Goal: Information Seeking & Learning: Learn about a topic

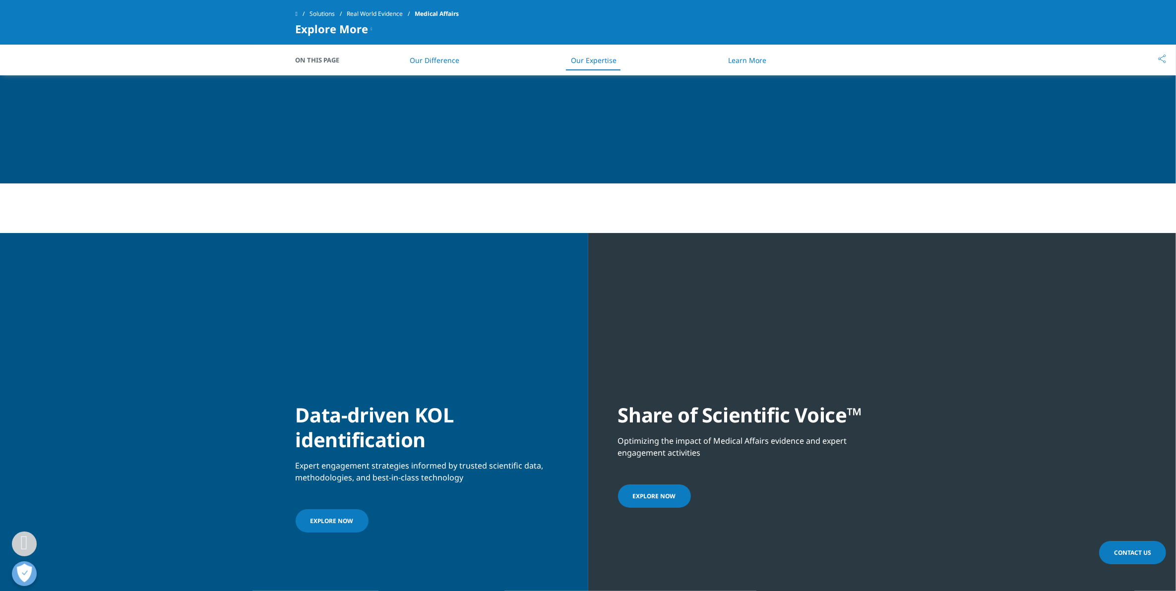
scroll to position [1674, 0]
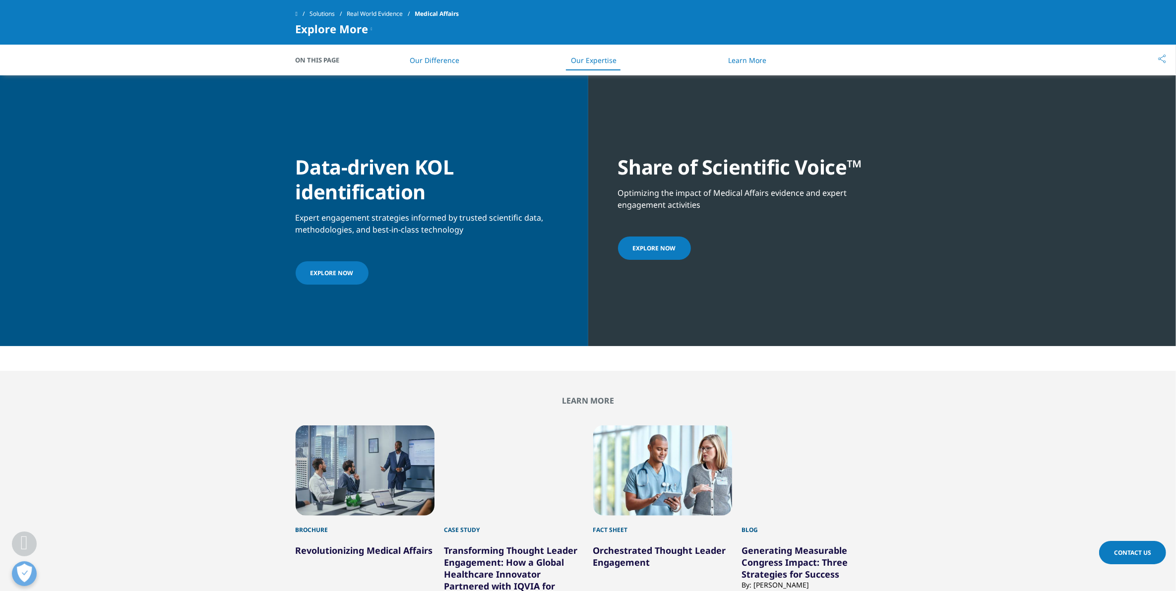
click at [667, 241] on link "Explore now" at bounding box center [654, 248] width 73 height 23
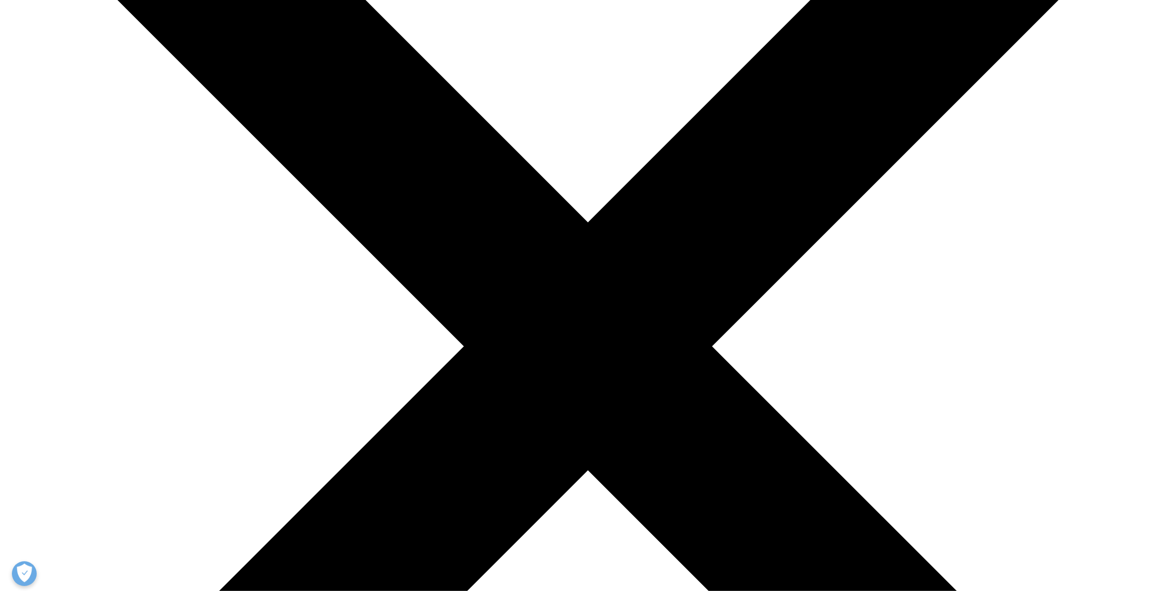
scroll to position [248, 0]
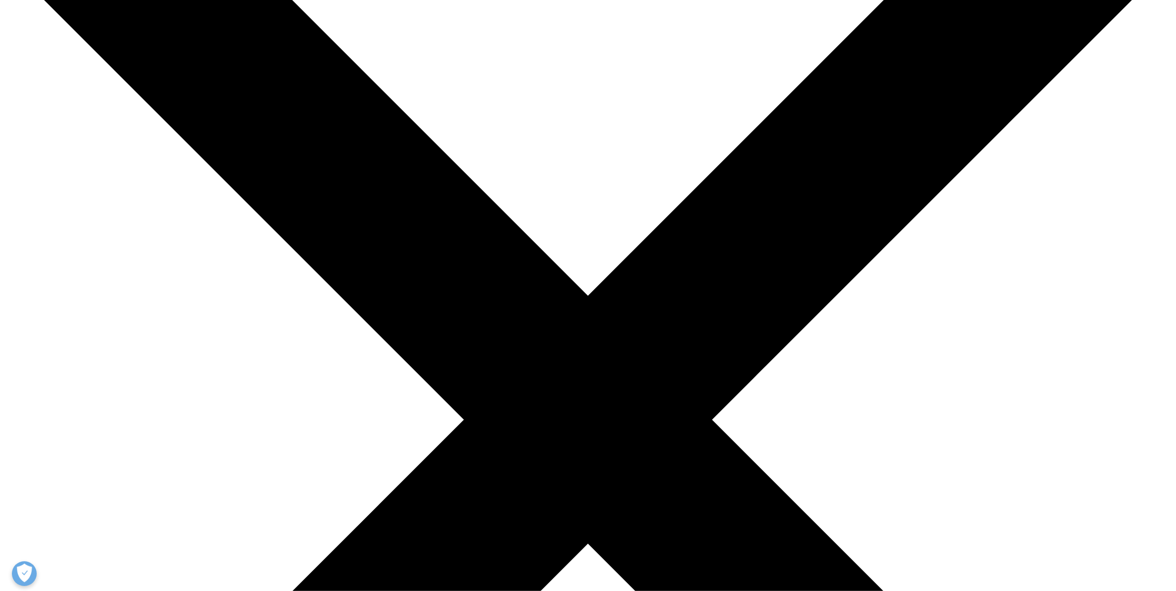
scroll to position [186, 0]
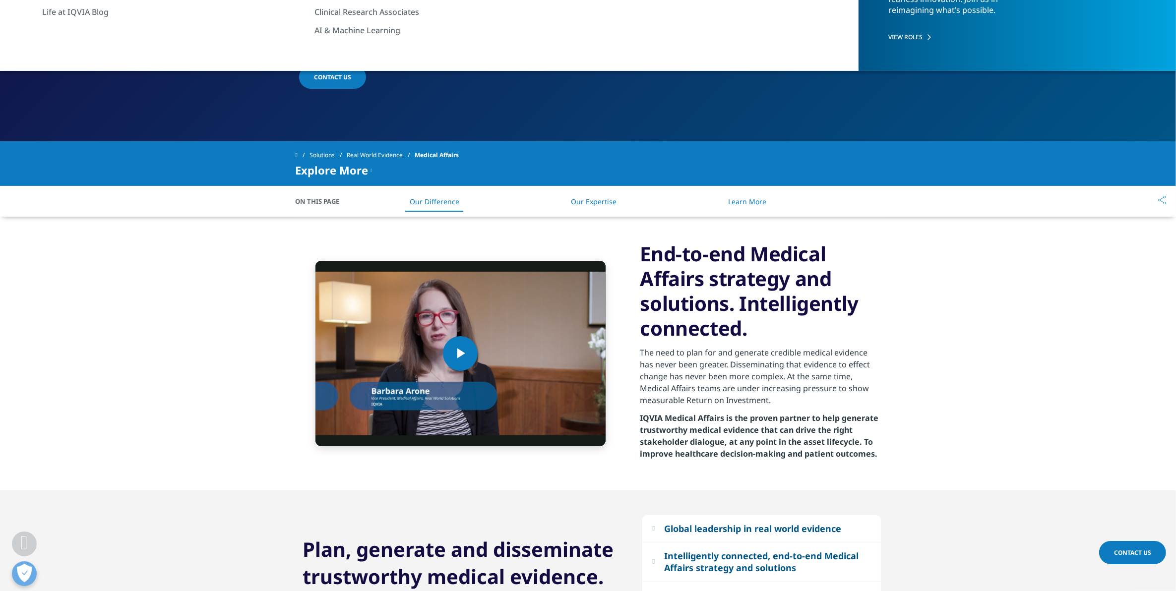
click at [585, 201] on link "Our Expertise" at bounding box center [594, 201] width 46 height 9
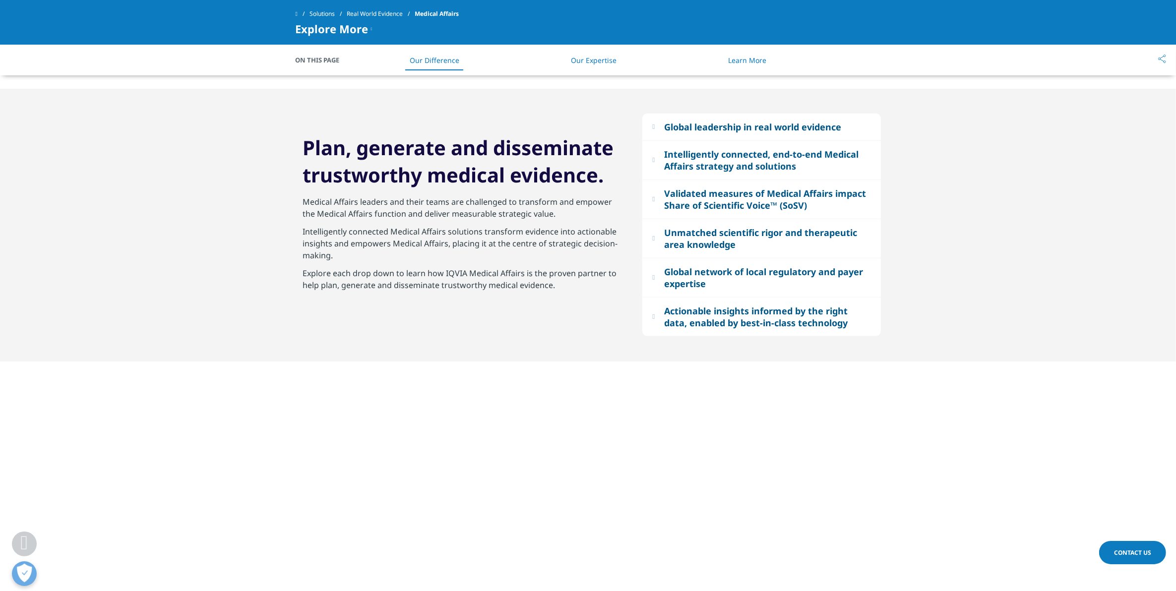
scroll to position [429, 0]
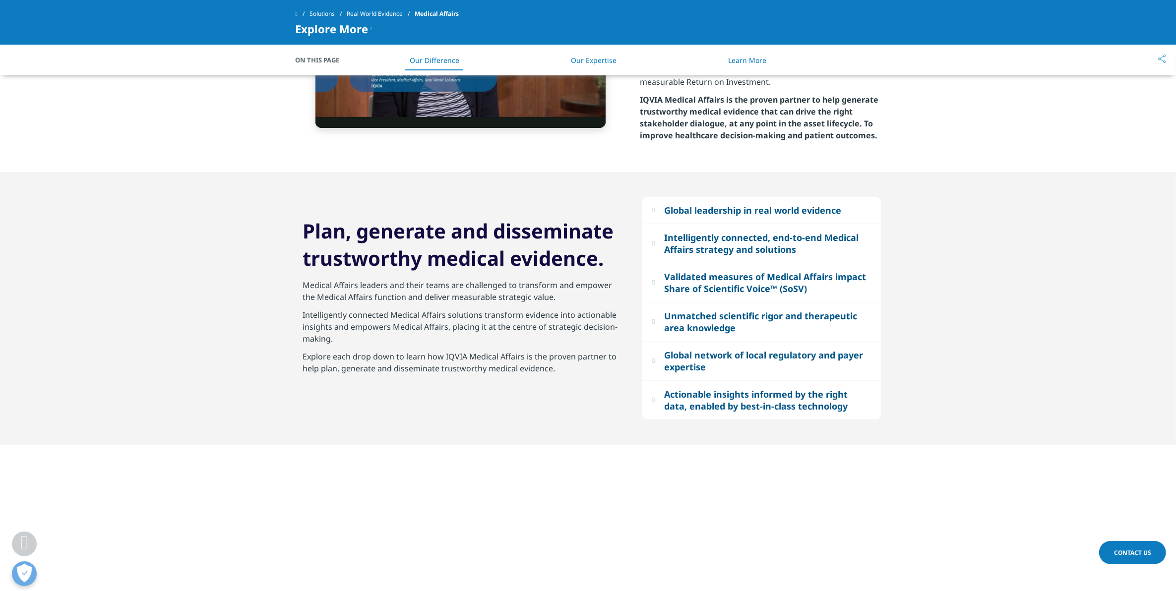
click at [712, 246] on div "Intelligently connected, end-to-end Medical Affairs strategy and solutions" at bounding box center [767, 244] width 206 height 24
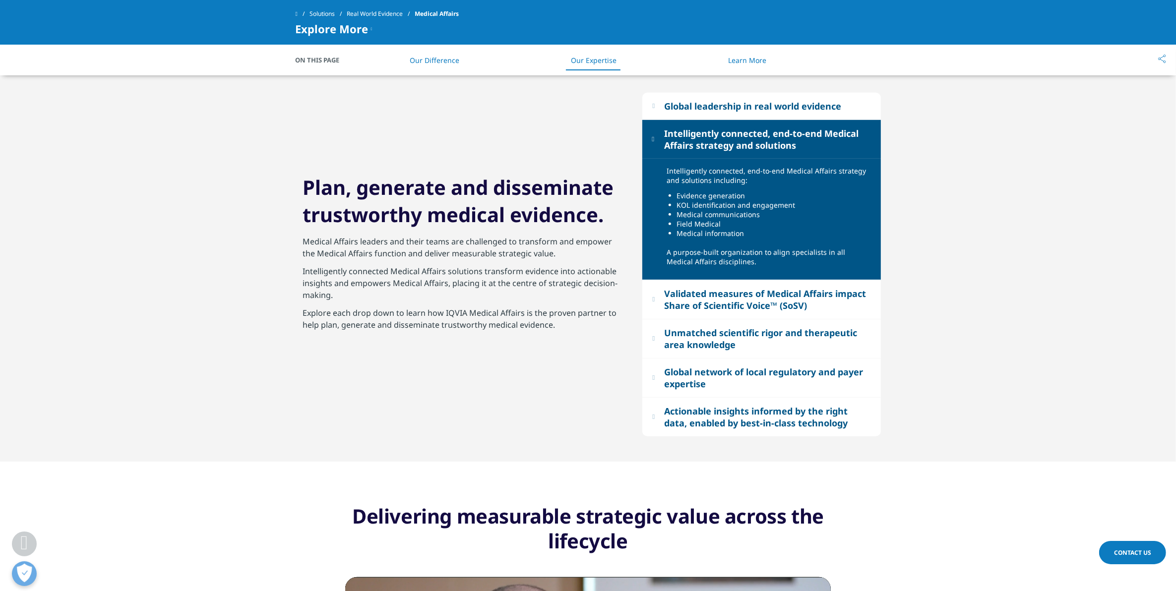
scroll to position [553, 0]
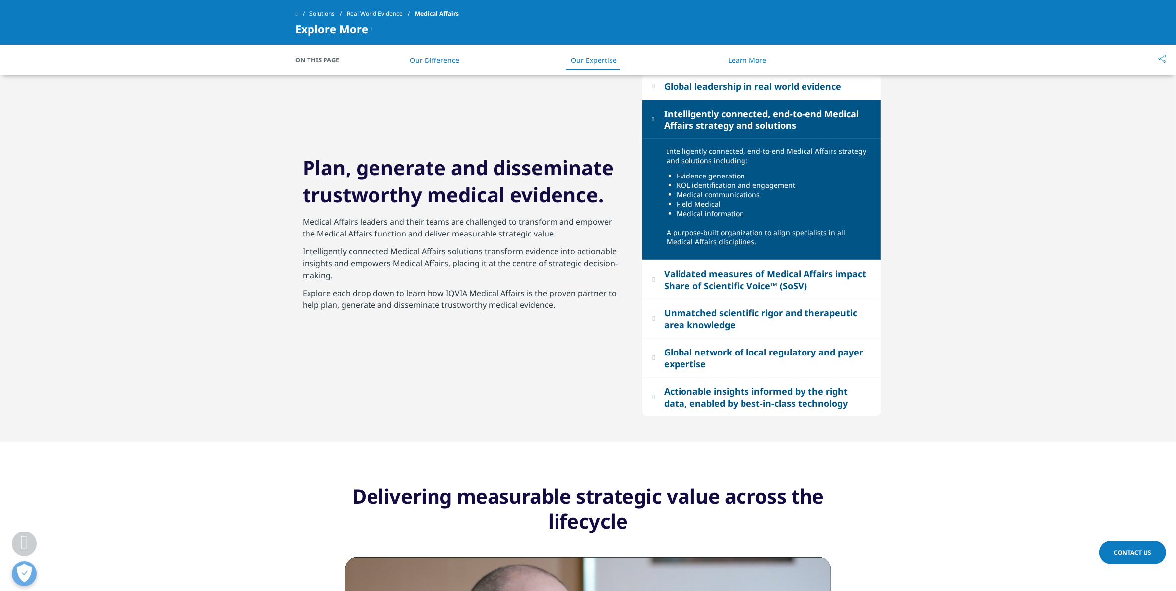
click at [775, 351] on div "Global network of local regulatory and payer expertise" at bounding box center [767, 358] width 206 height 24
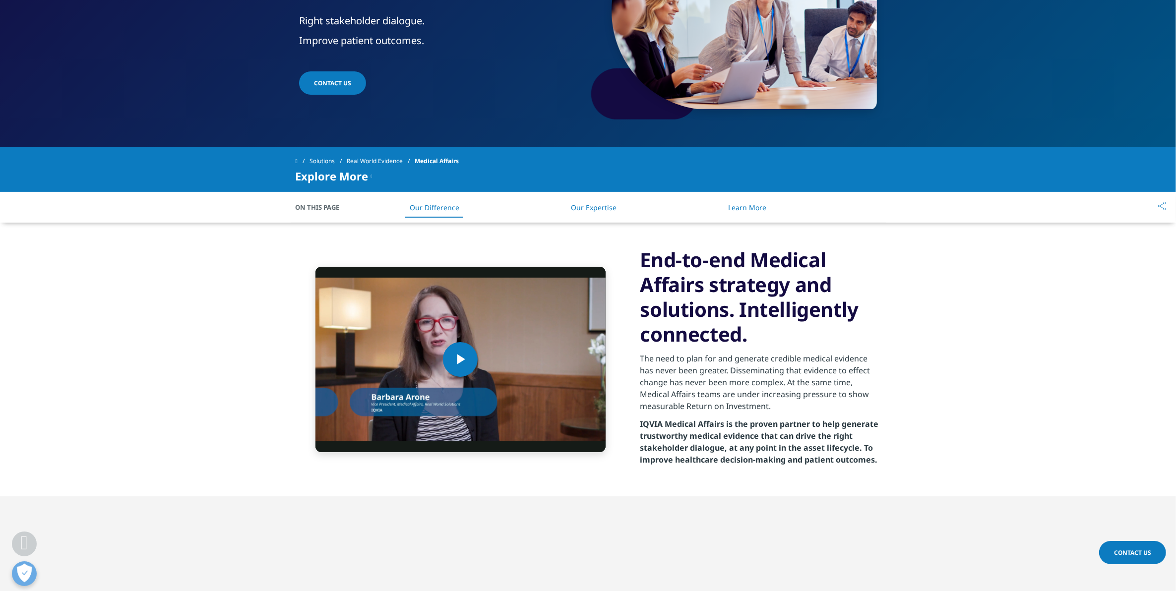
scroll to position [181, 0]
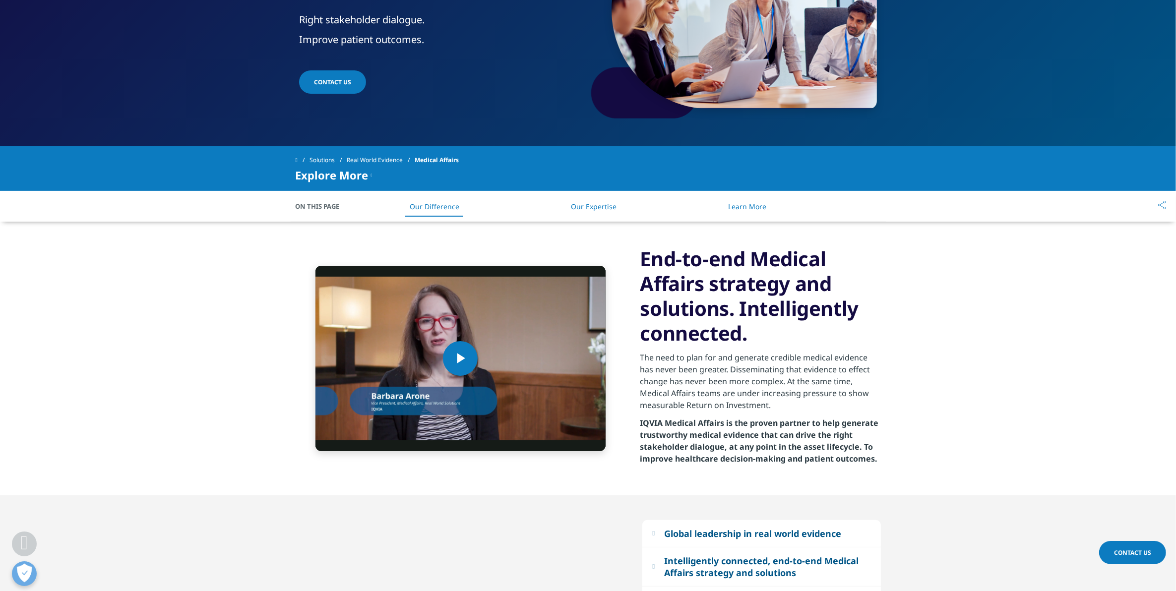
click at [318, 210] on span "On This Page" at bounding box center [323, 206] width 55 height 10
click at [375, 162] on link "Real World Evidence" at bounding box center [381, 160] width 68 height 18
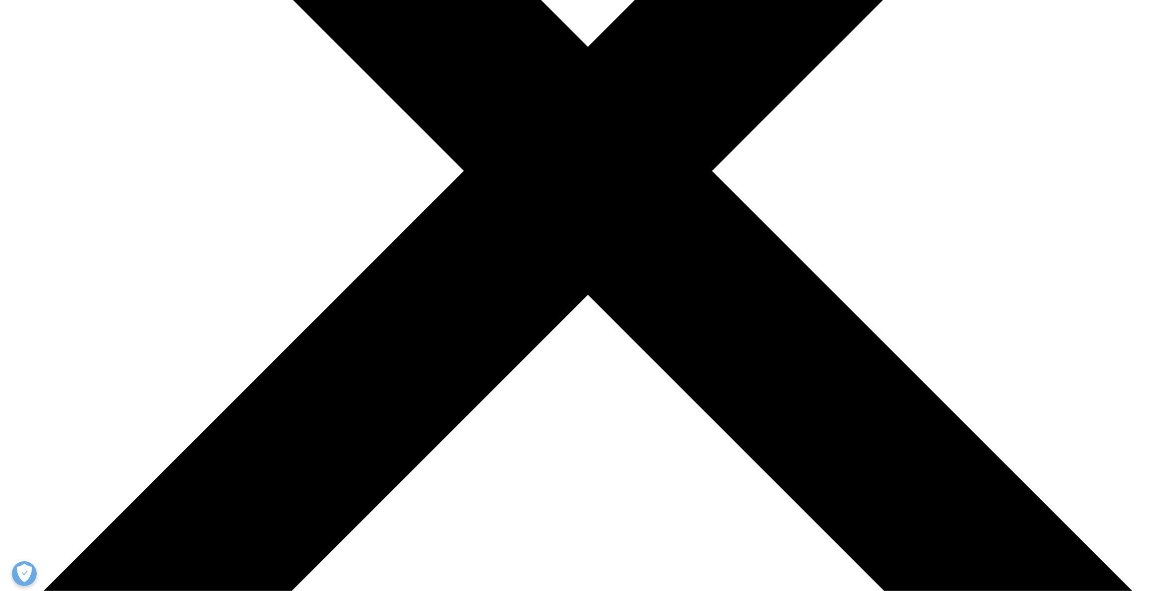
scroll to position [496, 0]
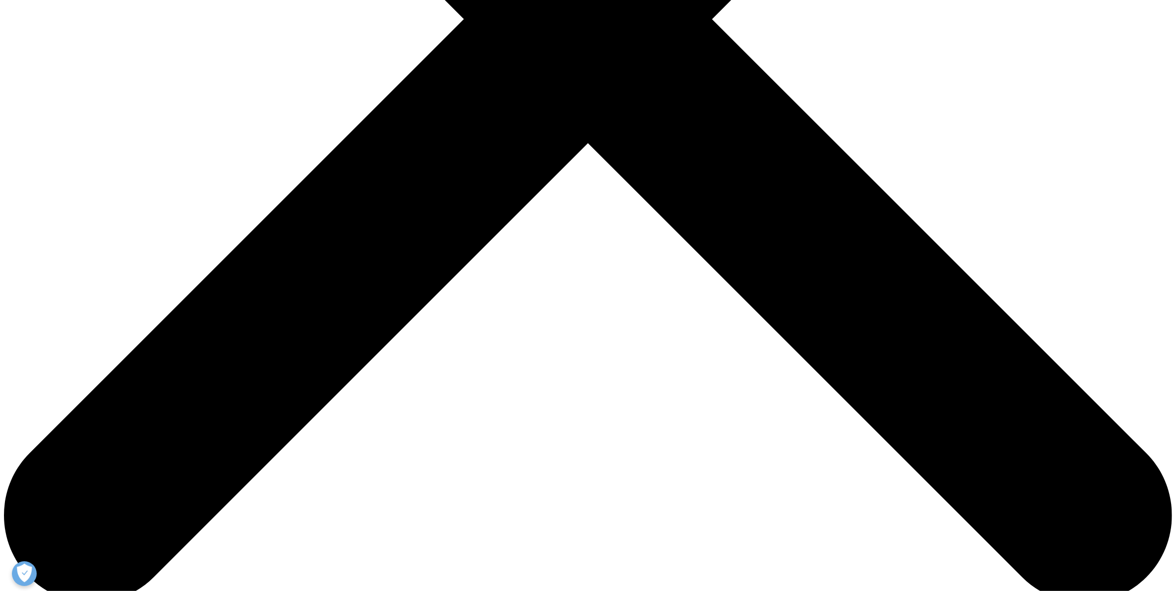
scroll to position [620, 0]
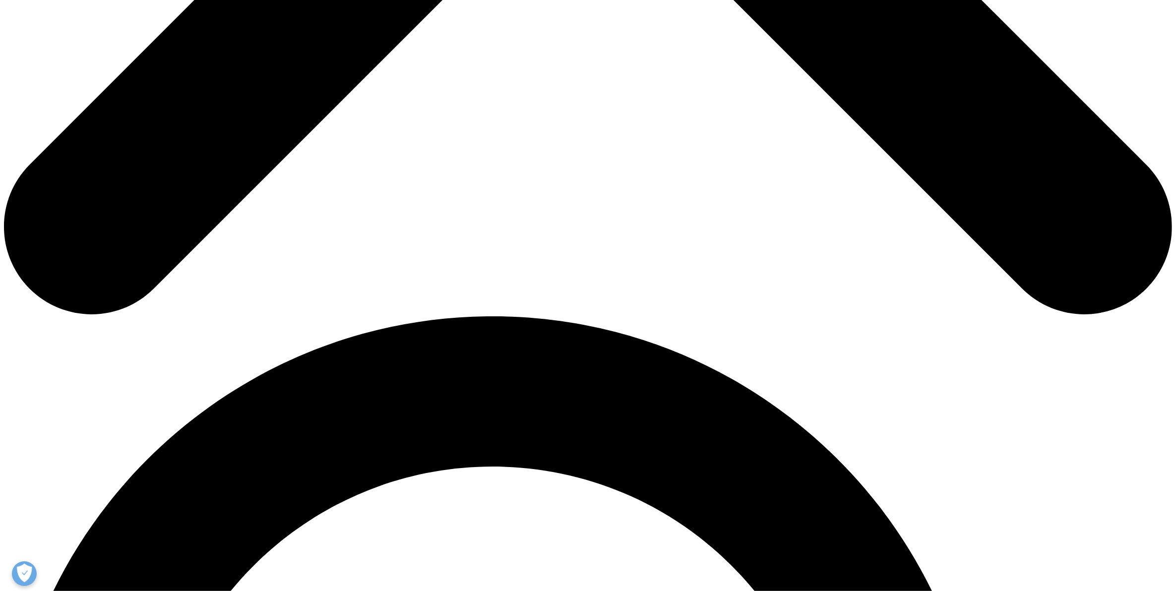
scroll to position [744, 0]
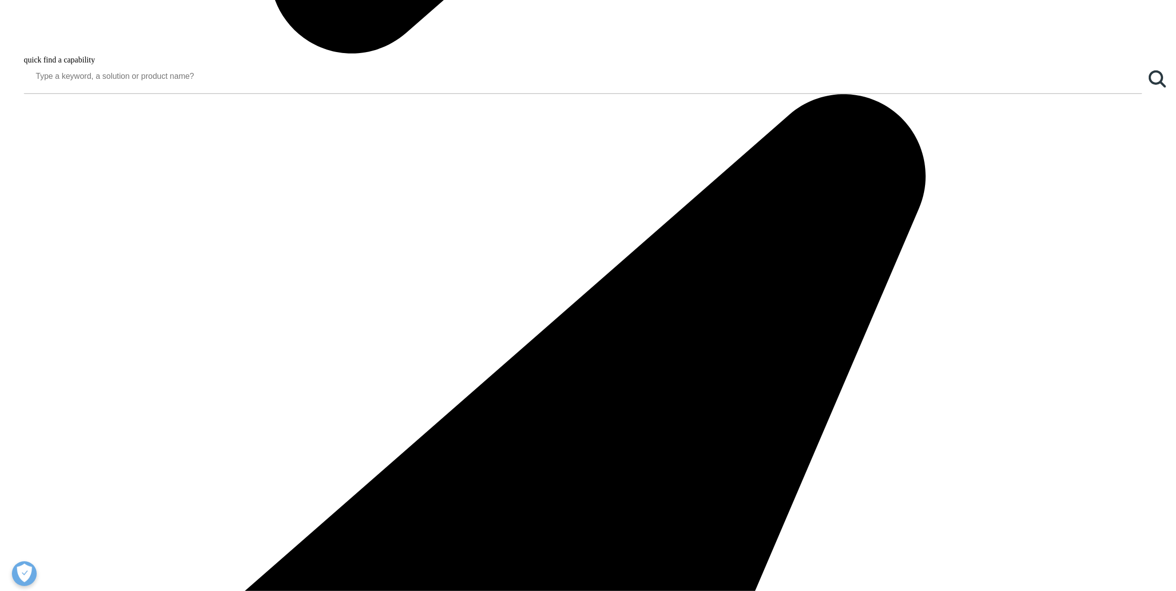
scroll to position [1612, 0]
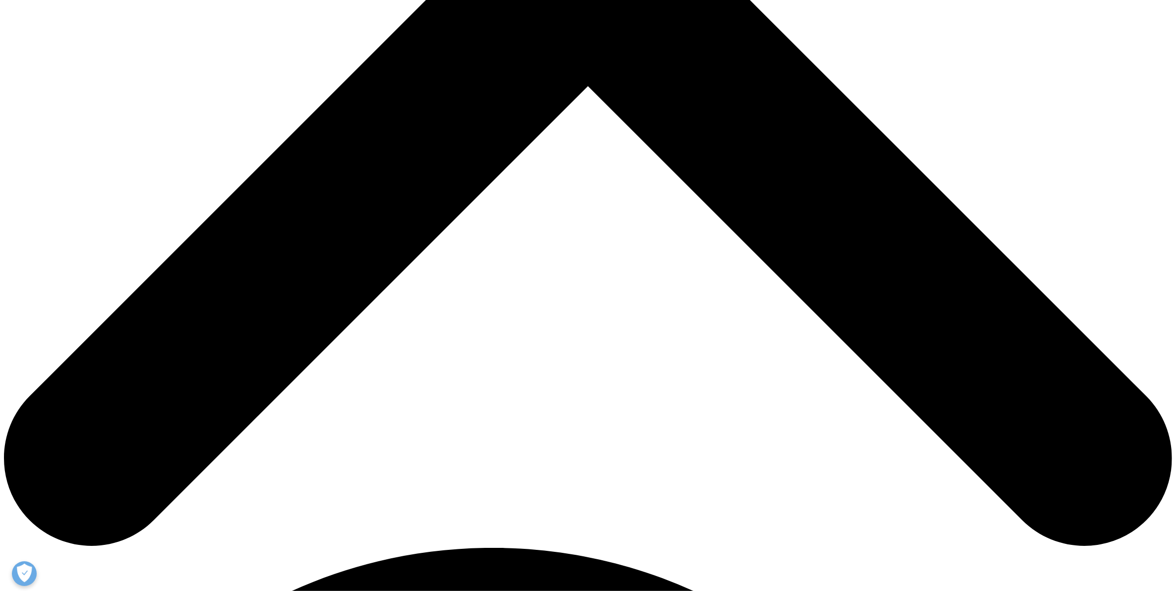
scroll to position [641, 0]
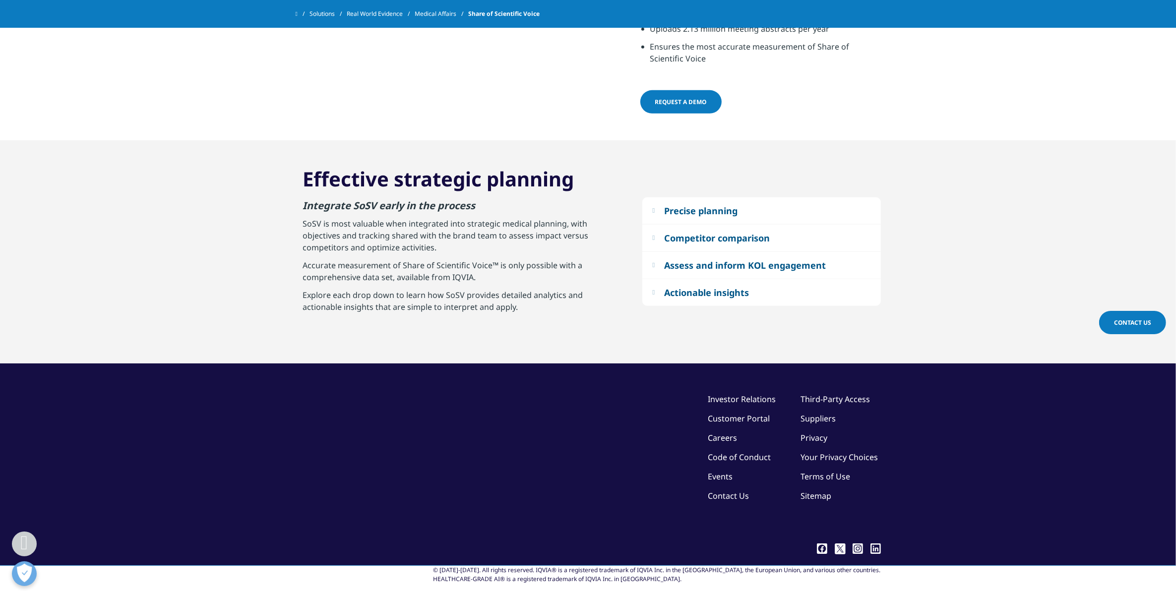
click at [710, 287] on div "Actionable insights" at bounding box center [706, 293] width 85 height 12
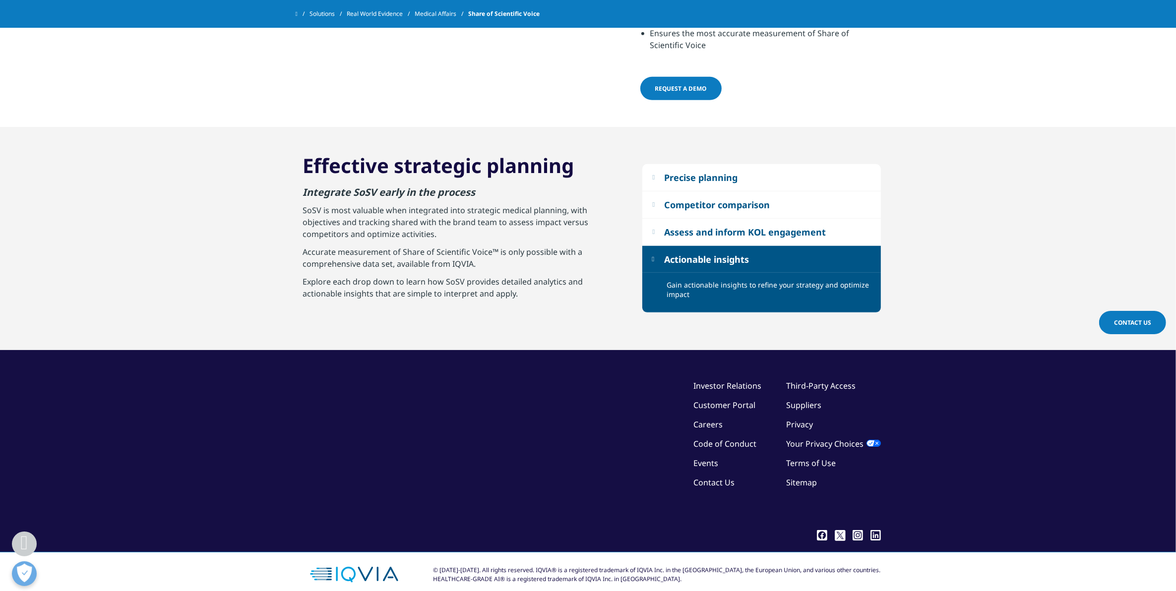
click at [713, 226] on div "Assess and inform KOL engagement" at bounding box center [745, 232] width 162 height 12
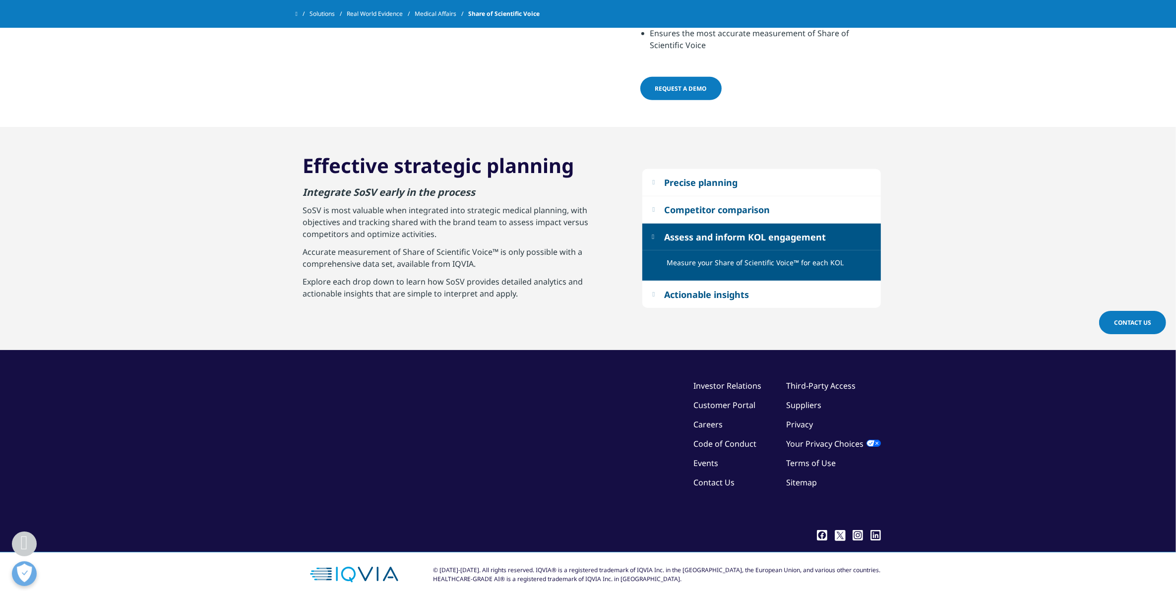
click at [708, 204] on div "Competitor comparison" at bounding box center [717, 210] width 106 height 12
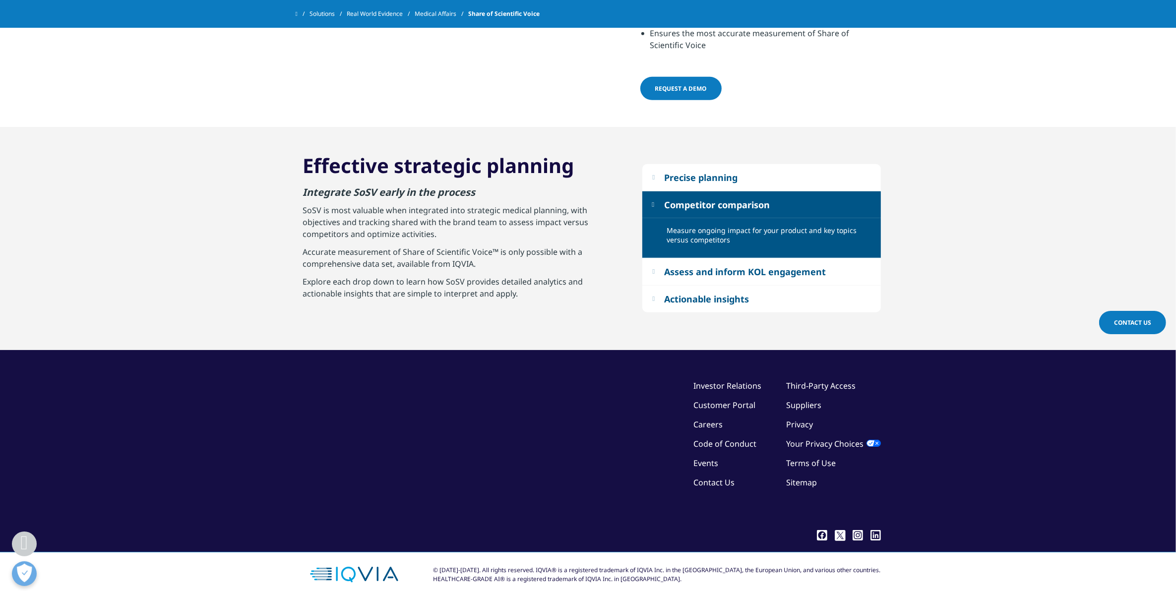
click at [710, 172] on div "Precise planning" at bounding box center [700, 178] width 73 height 12
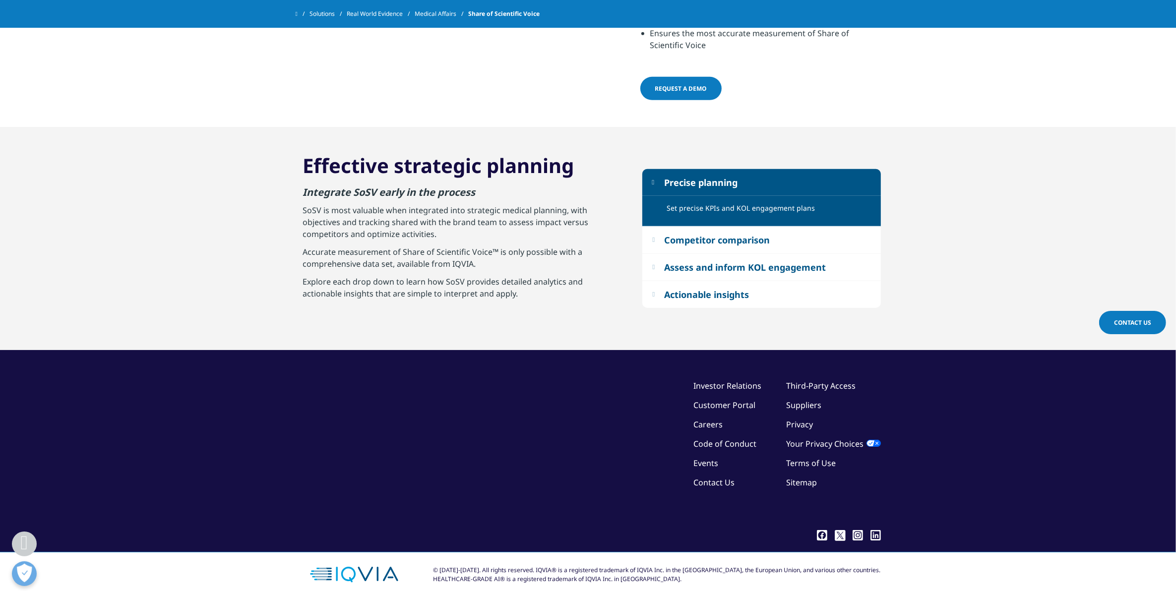
click at [933, 206] on section "Precise planning Set precise KPIs and KOL engagement plans Competitor compariso…" at bounding box center [588, 238] width 1176 height 223
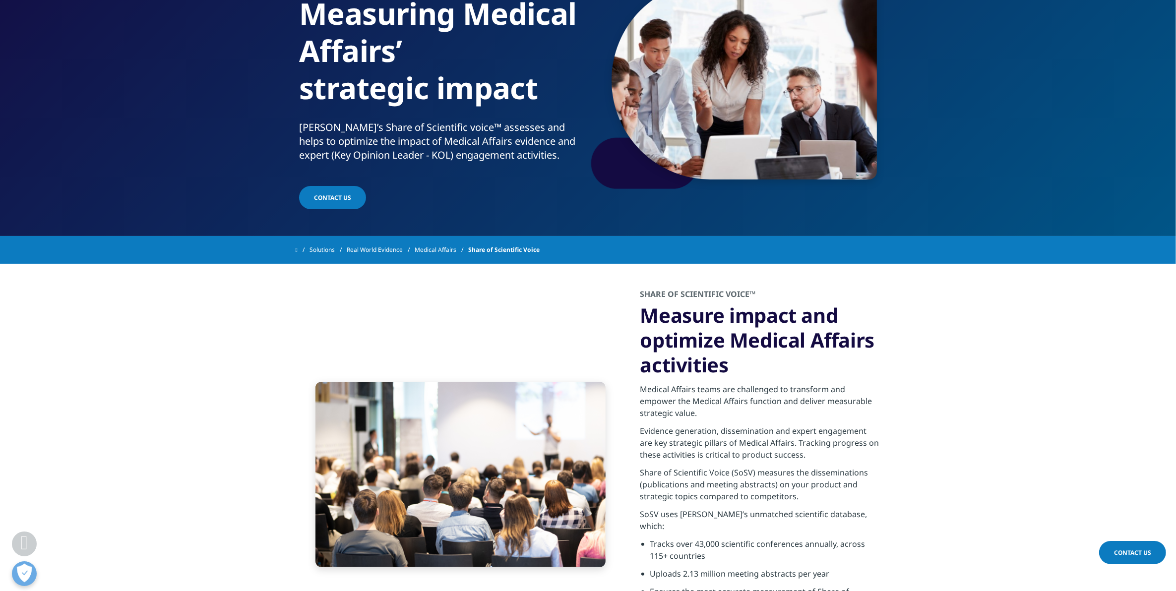
scroll to position [0, 0]
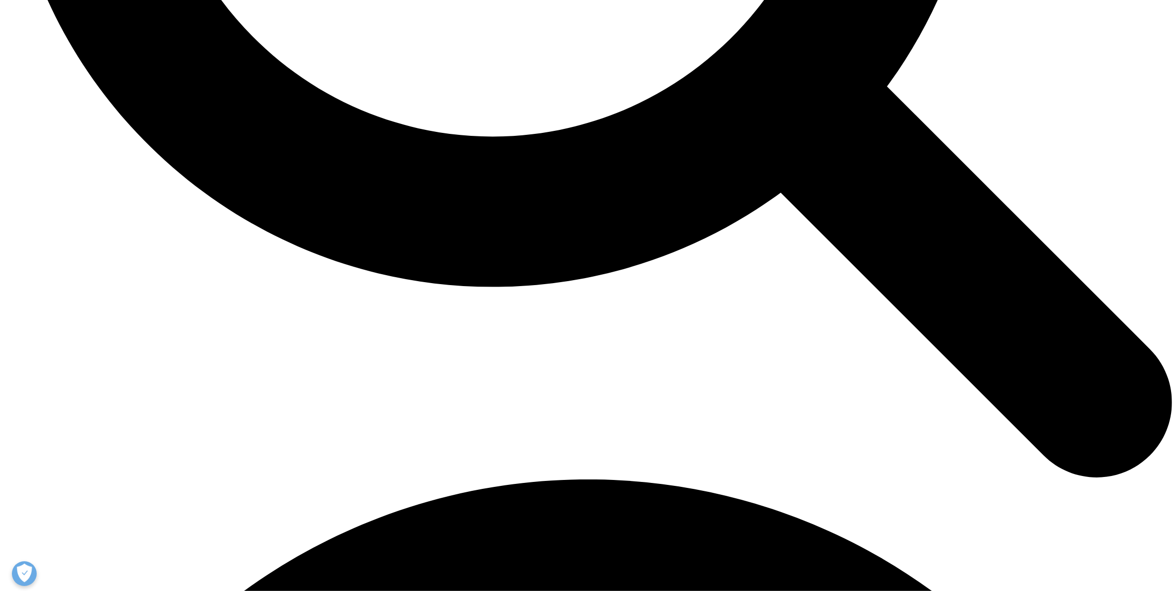
scroll to position [1749, 0]
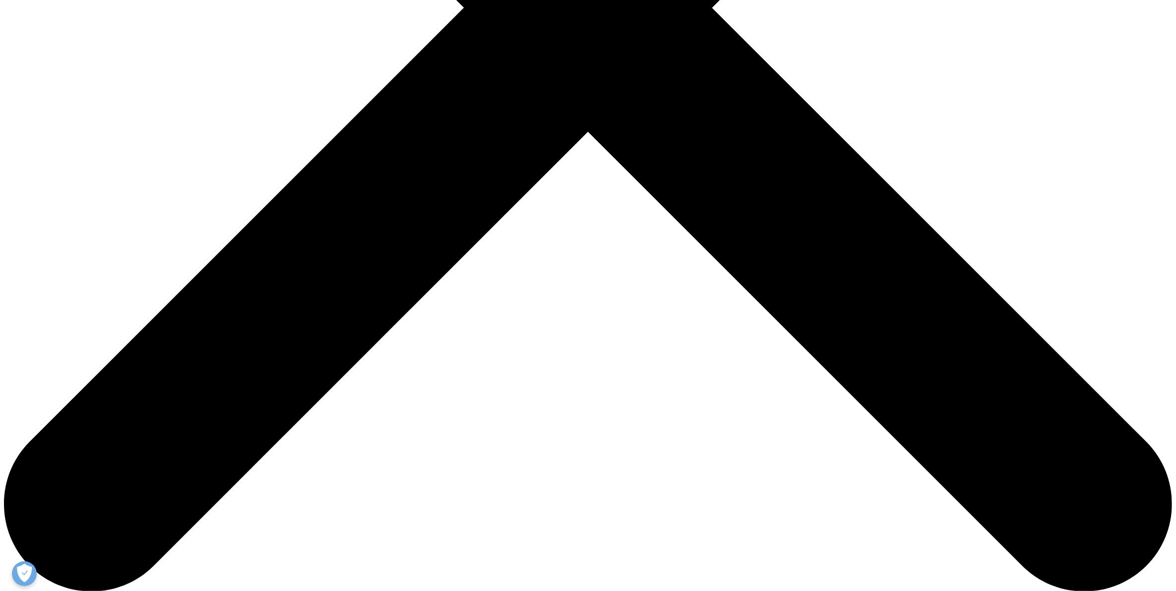
scroll to position [558, 0]
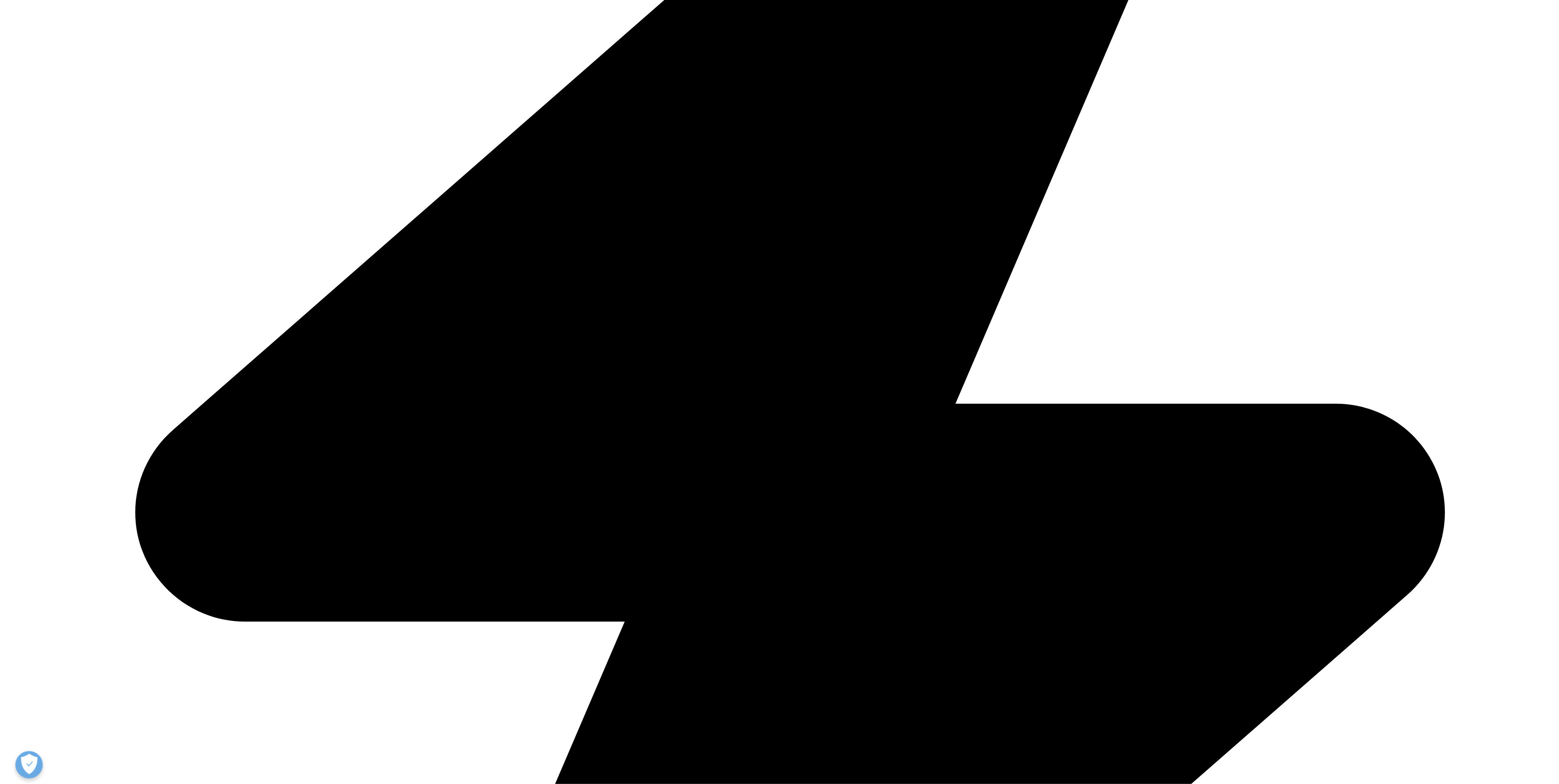
scroll to position [462, 0]
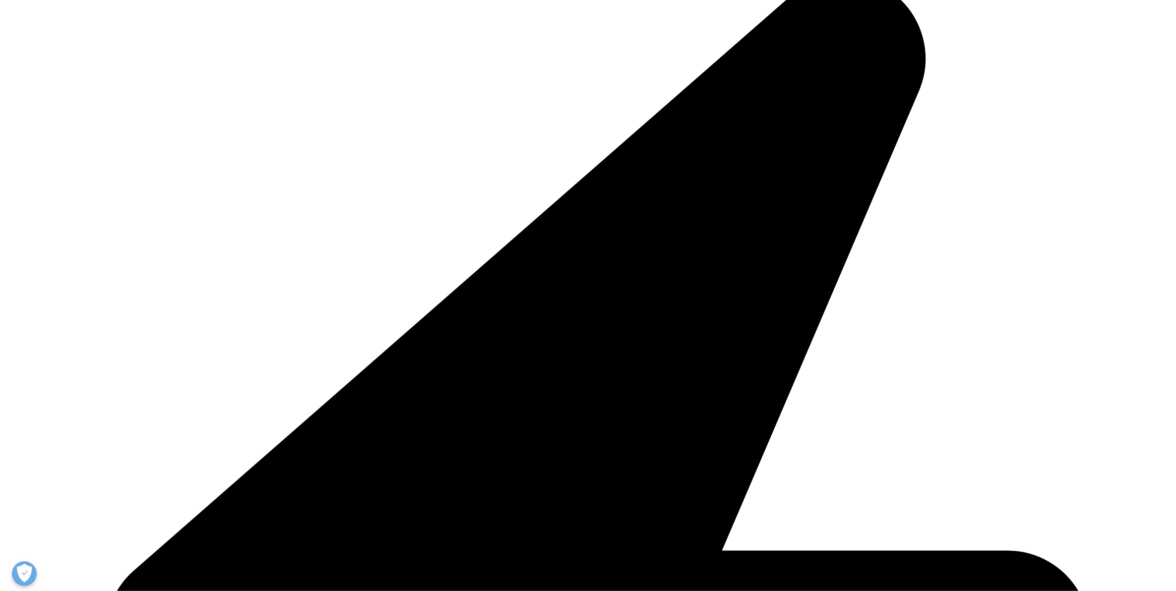
scroll to position [1736, 0]
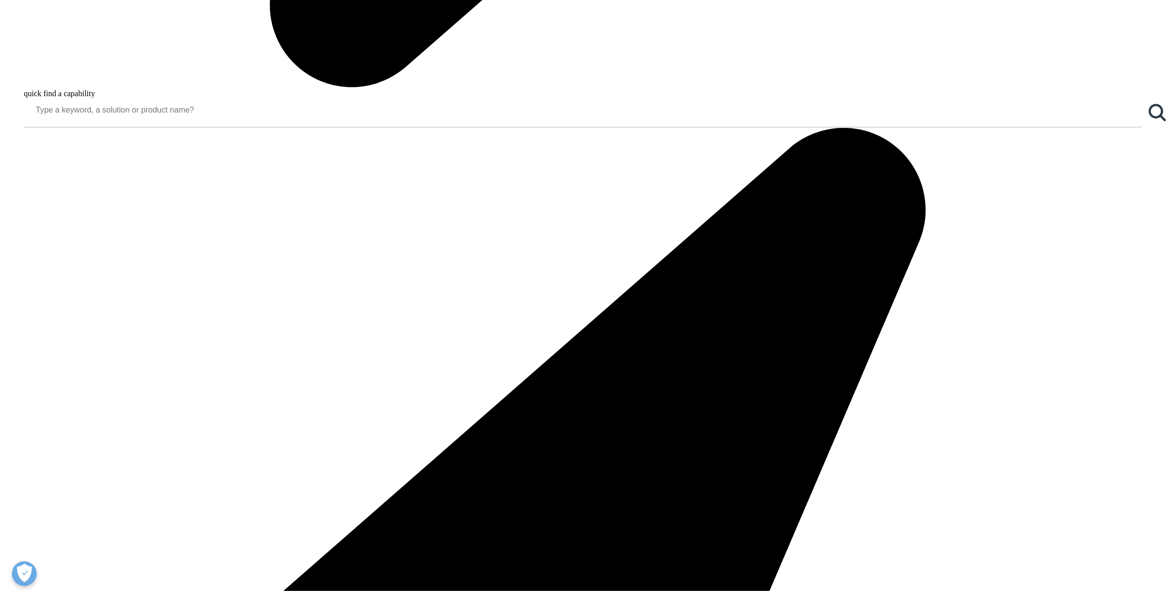
drag, startPoint x: 427, startPoint y: 101, endPoint x: 253, endPoint y: 125, distance: 175.7
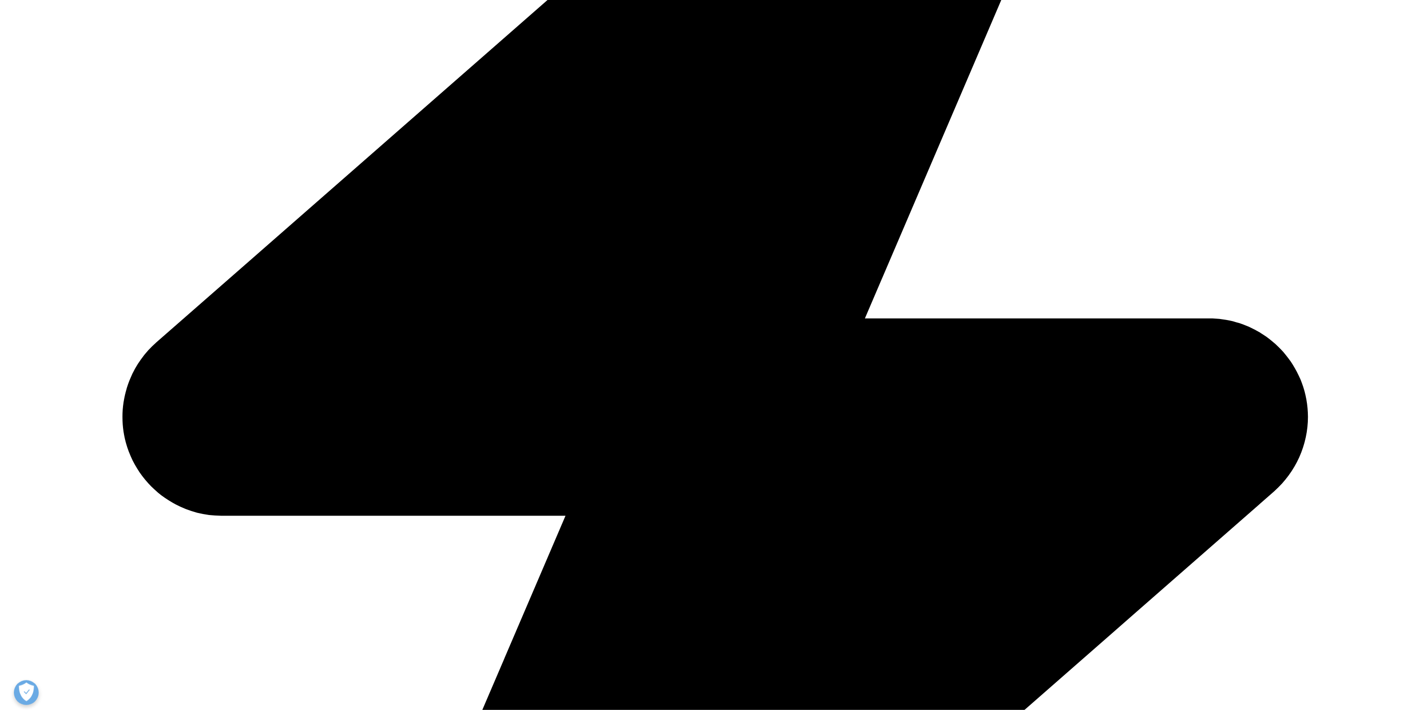
scroll to position [521, 0]
